Goal: Information Seeking & Learning: Learn about a topic

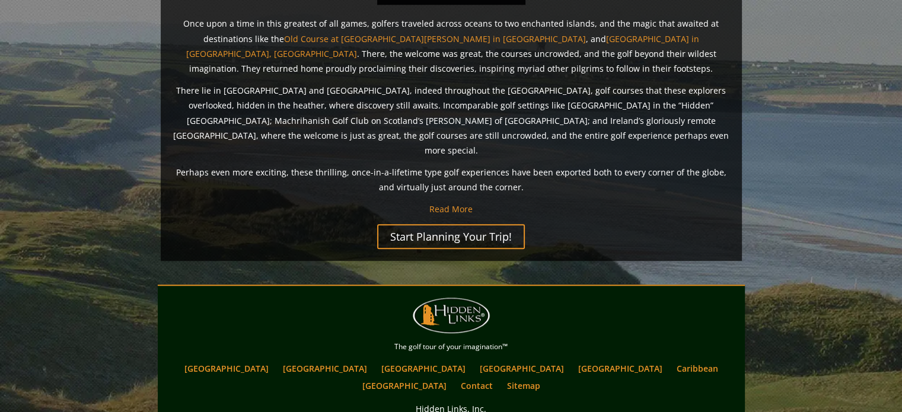
scroll to position [1018, 0]
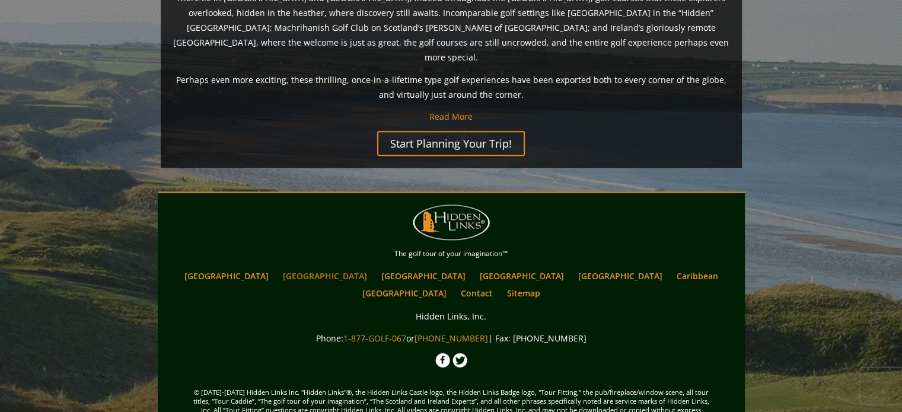
click at [320, 268] on link "[GEOGRAPHIC_DATA]" at bounding box center [325, 276] width 96 height 17
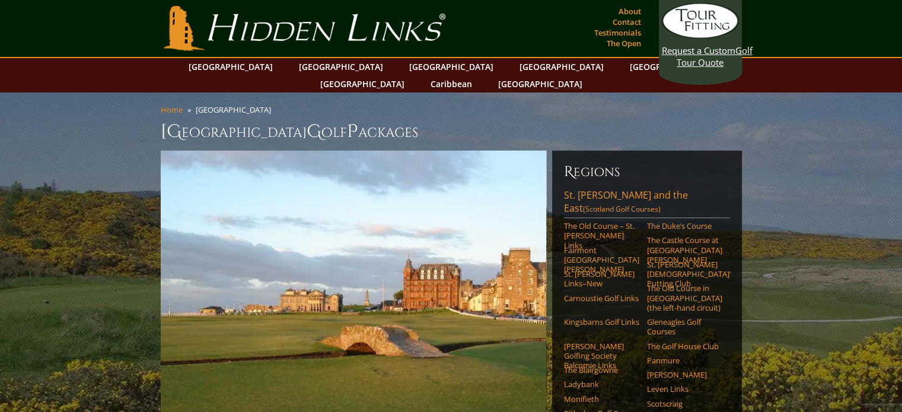
drag, startPoint x: 900, startPoint y: 59, endPoint x: 904, endPoint y: 74, distance: 15.8
click at [598, 221] on link "The Old Course – St. Andrews Links" at bounding box center [601, 235] width 75 height 29
